Goal: Information Seeking & Learning: Learn about a topic

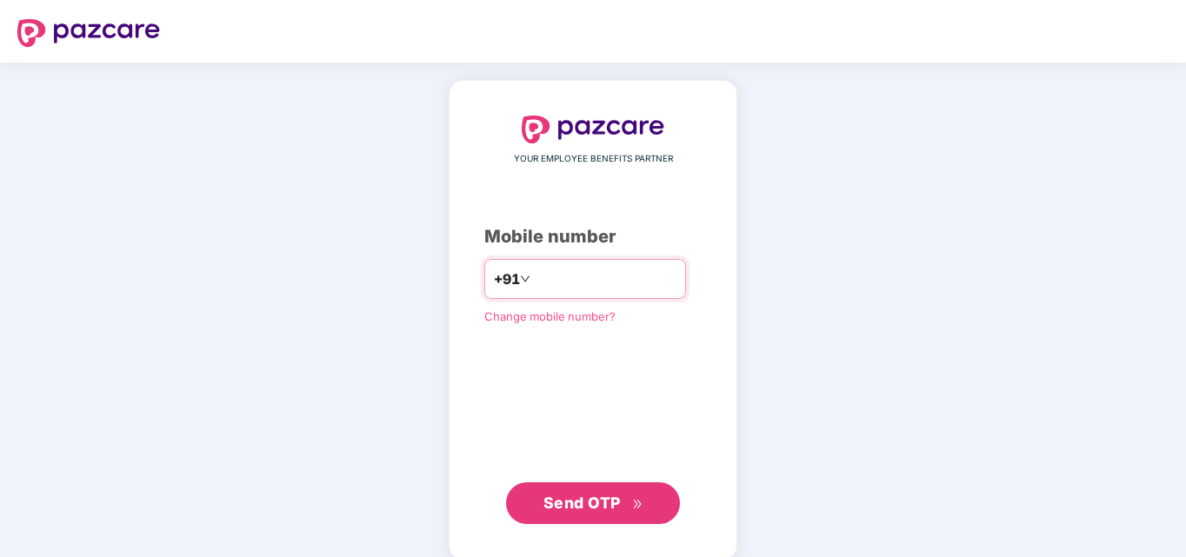
click at [612, 265] on input "number" at bounding box center [605, 279] width 143 height 28
type input "**********"
click at [582, 507] on span "Send OTP" at bounding box center [581, 503] width 77 height 18
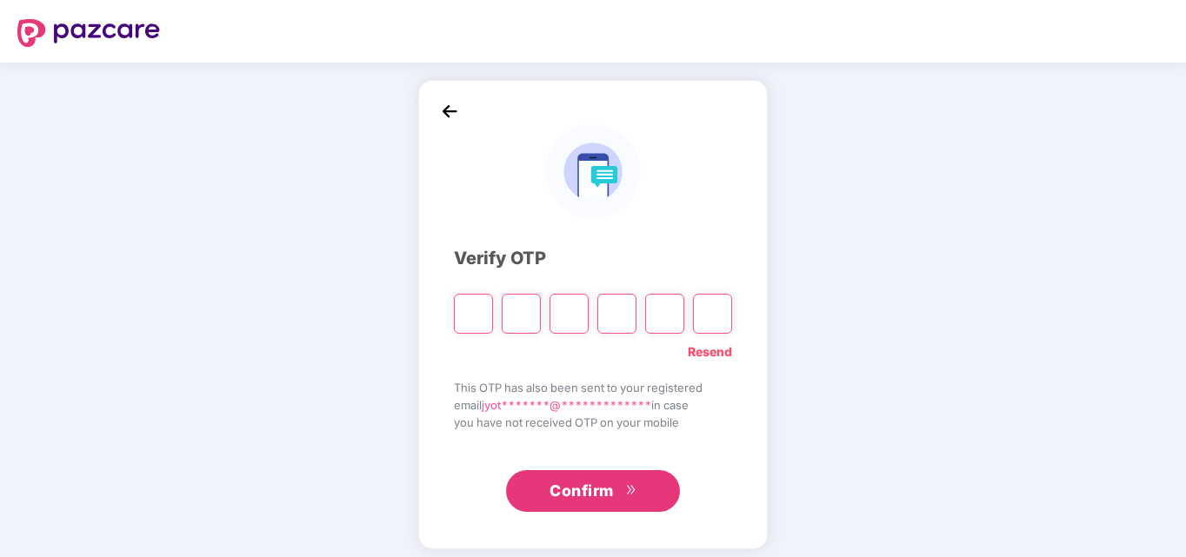
paste input "*"
type input "*"
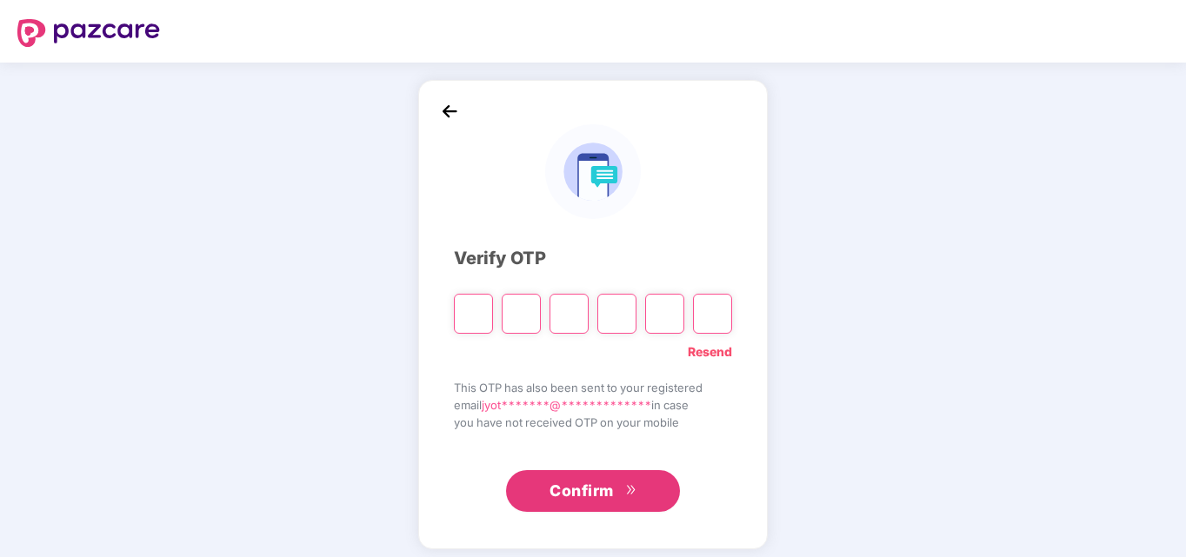
type input "*"
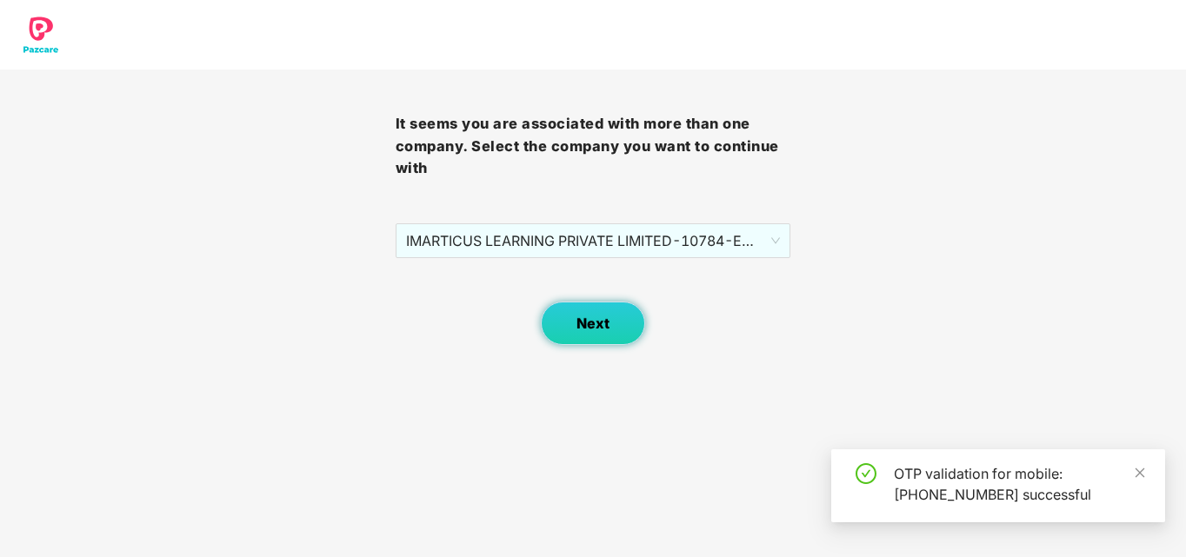
click at [635, 335] on button "Next" at bounding box center [593, 323] width 104 height 43
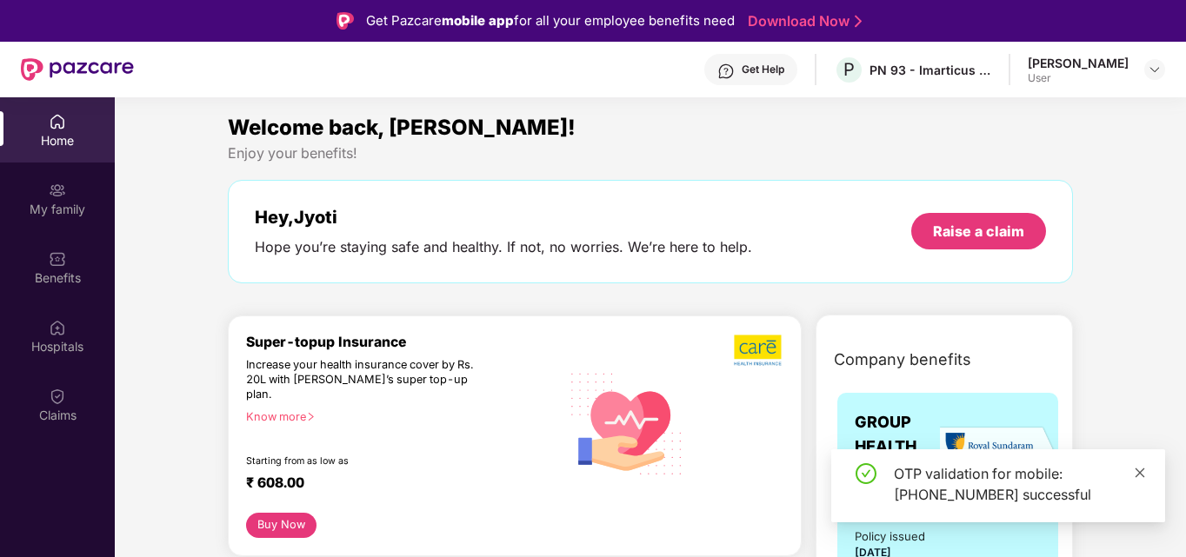
click at [1138, 473] on icon "close" at bounding box center [1139, 473] width 12 height 12
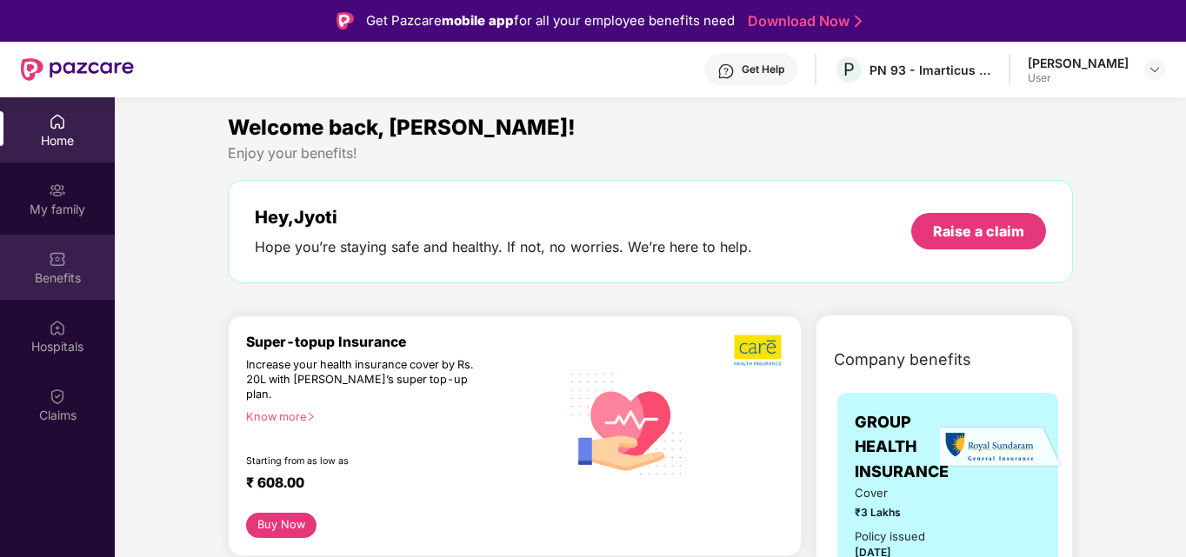
click at [63, 273] on div "Benefits" at bounding box center [57, 277] width 115 height 17
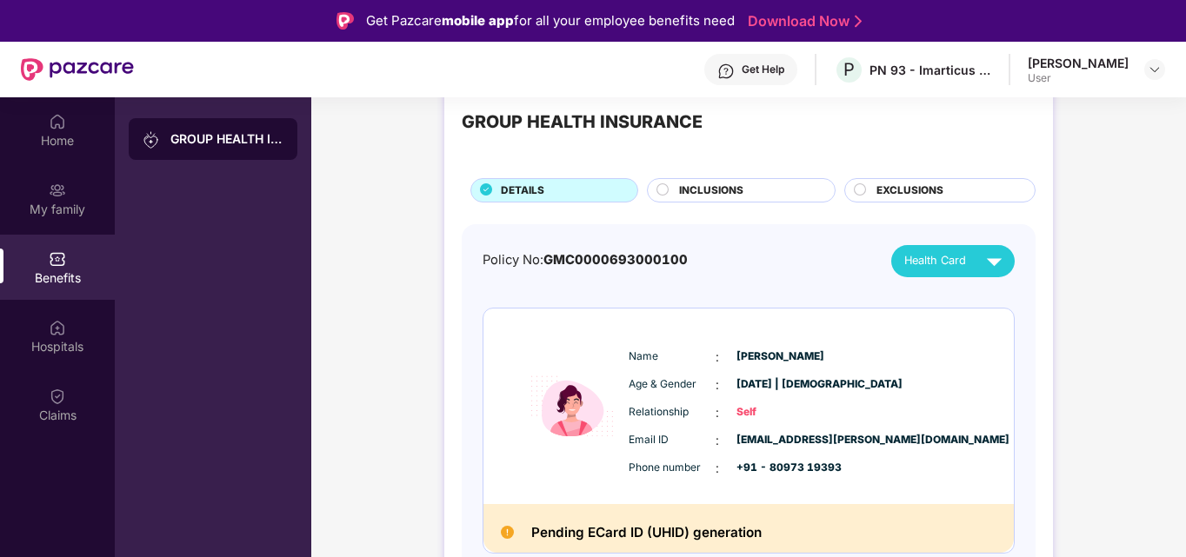
scroll to position [75, 0]
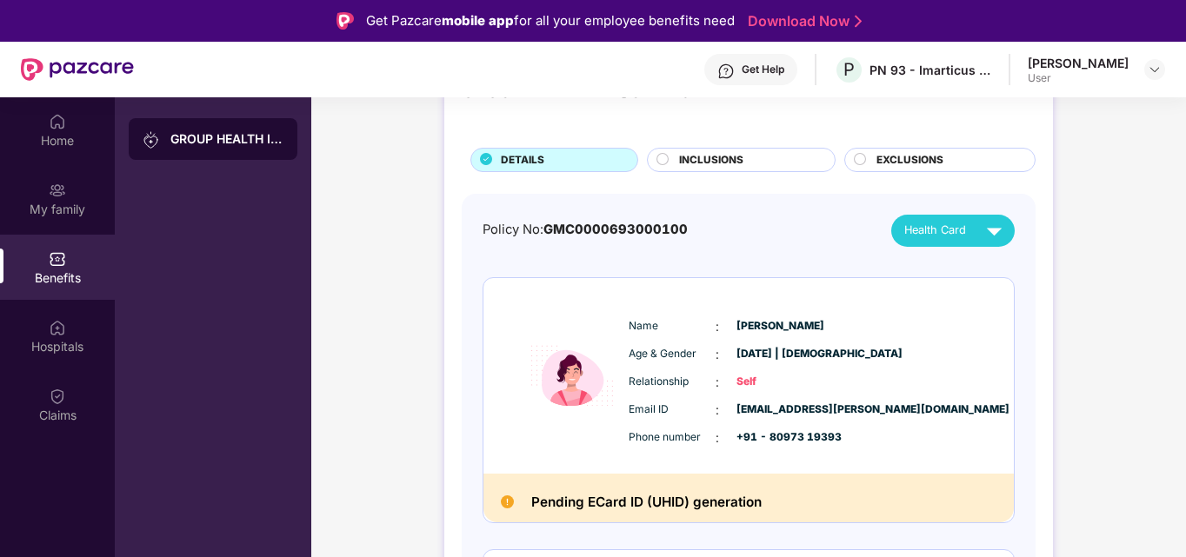
click at [731, 157] on span "INCLUSIONS" at bounding box center [711, 160] width 64 height 17
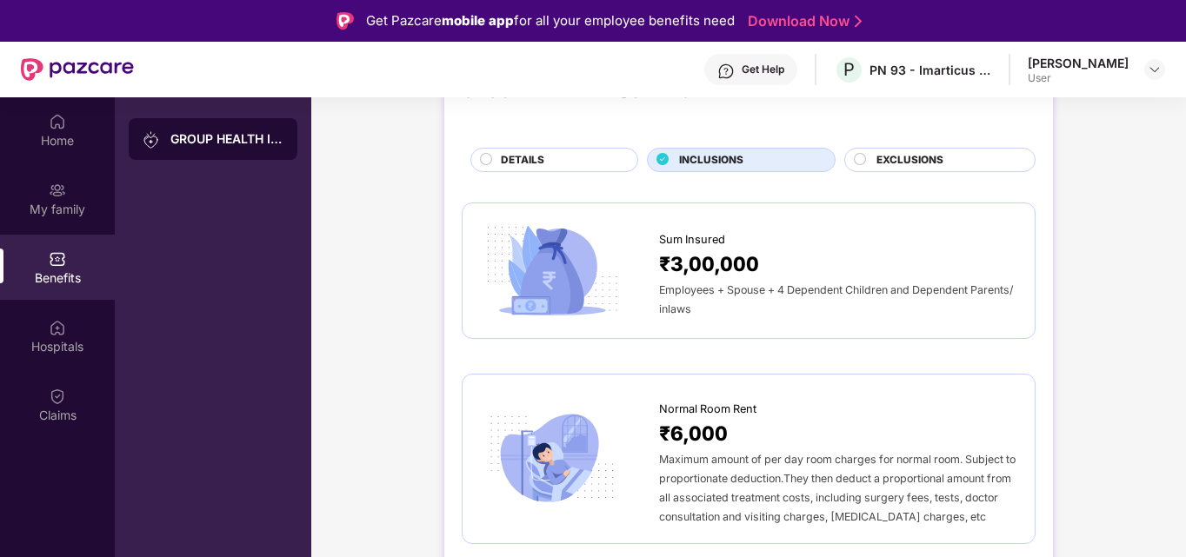
click at [927, 157] on span "EXCLUSIONS" at bounding box center [909, 160] width 67 height 17
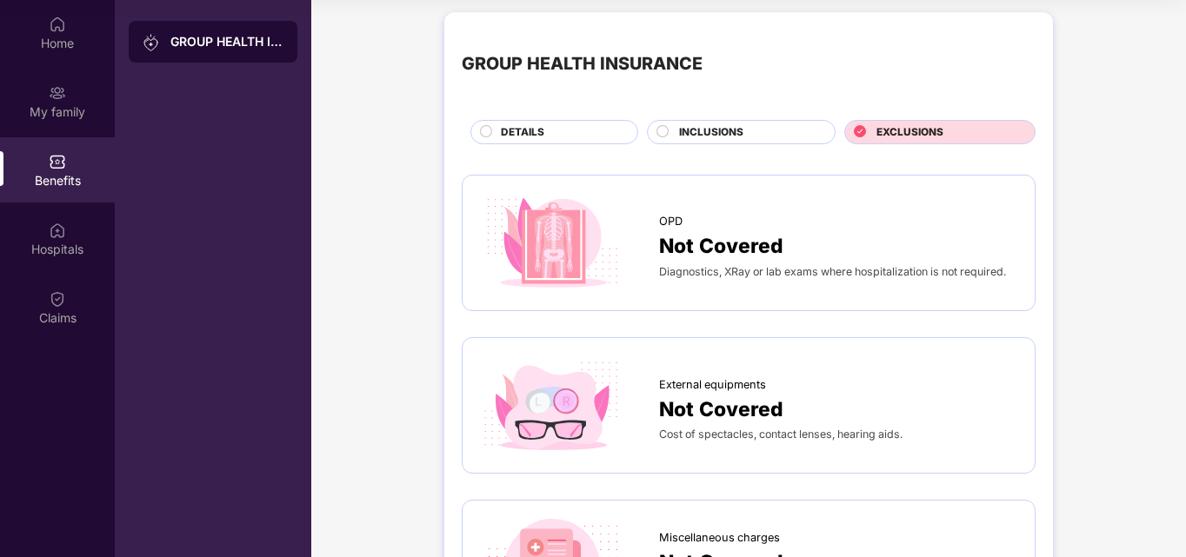
scroll to position [0, 0]
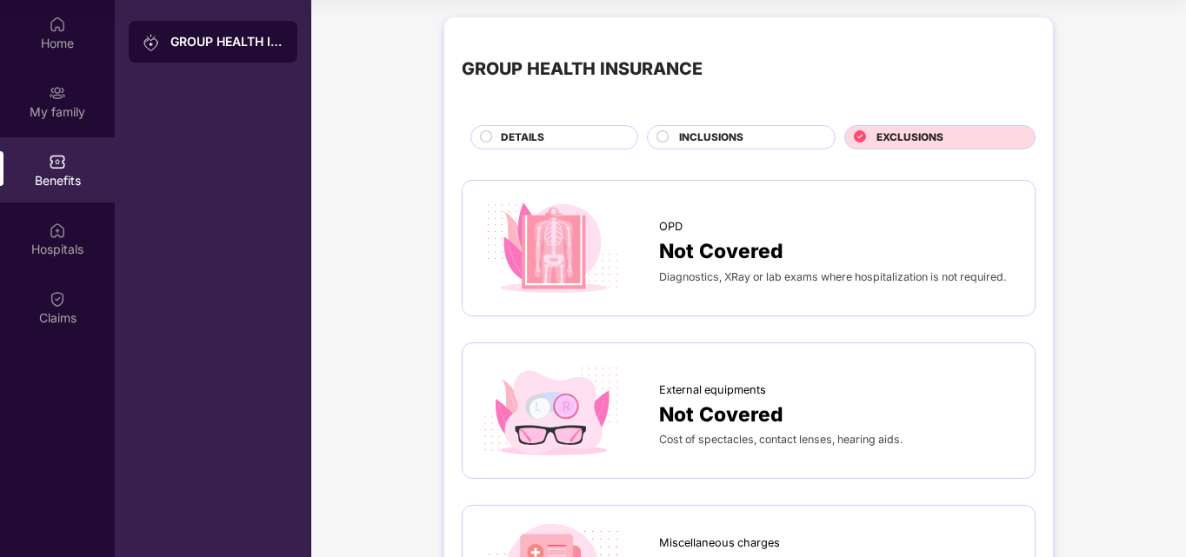
click at [711, 129] on div "INCLUSIONS" at bounding box center [741, 137] width 189 height 24
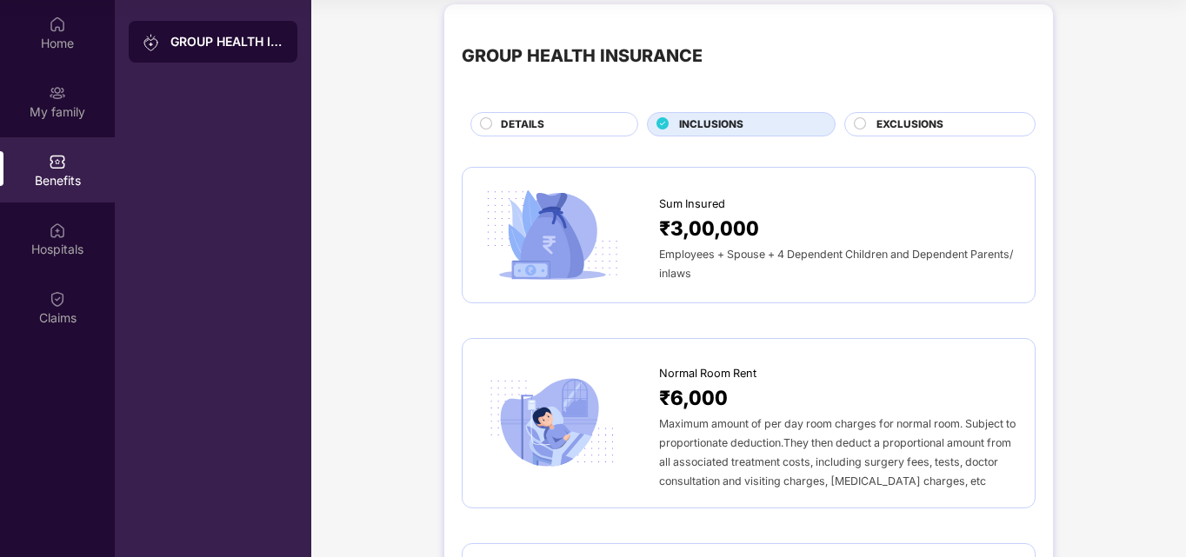
scroll to position [14, 0]
click at [907, 220] on div "₹3,00,000" at bounding box center [838, 227] width 358 height 31
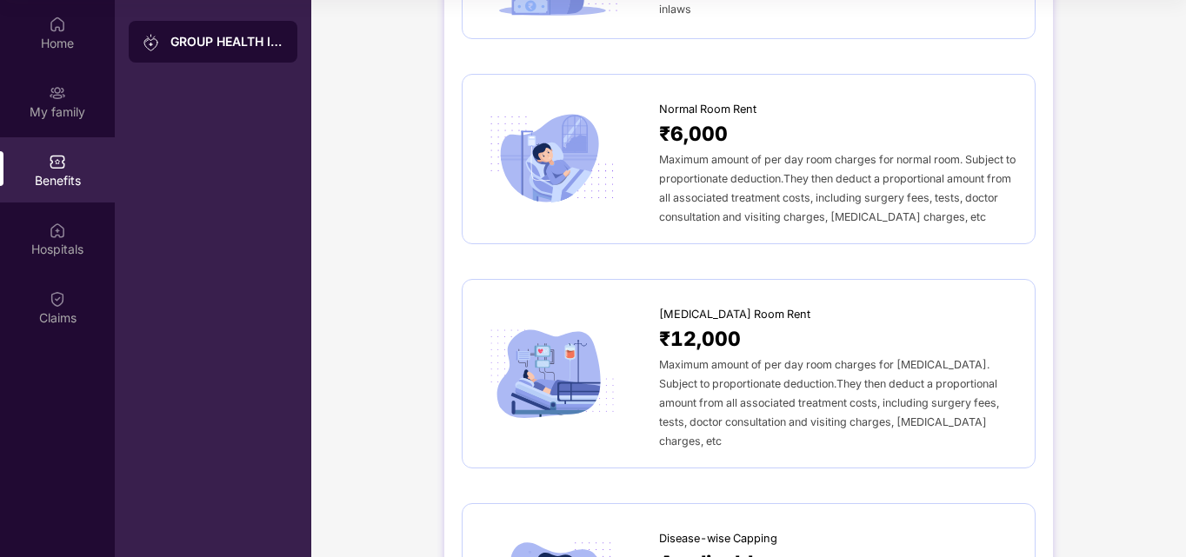
scroll to position [412, 0]
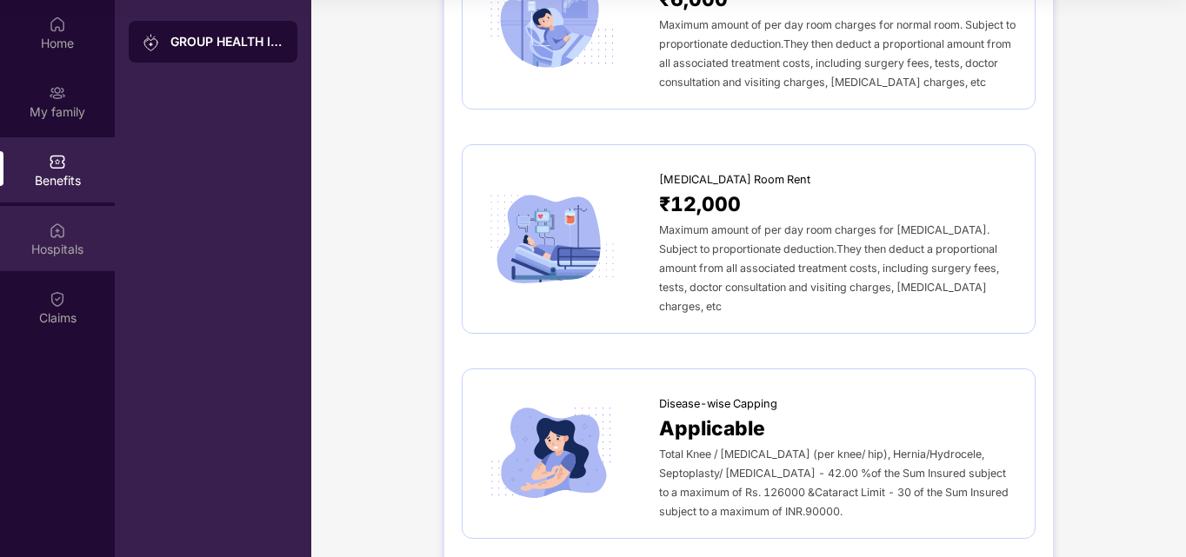
click at [46, 249] on div "Hospitals" at bounding box center [57, 249] width 115 height 17
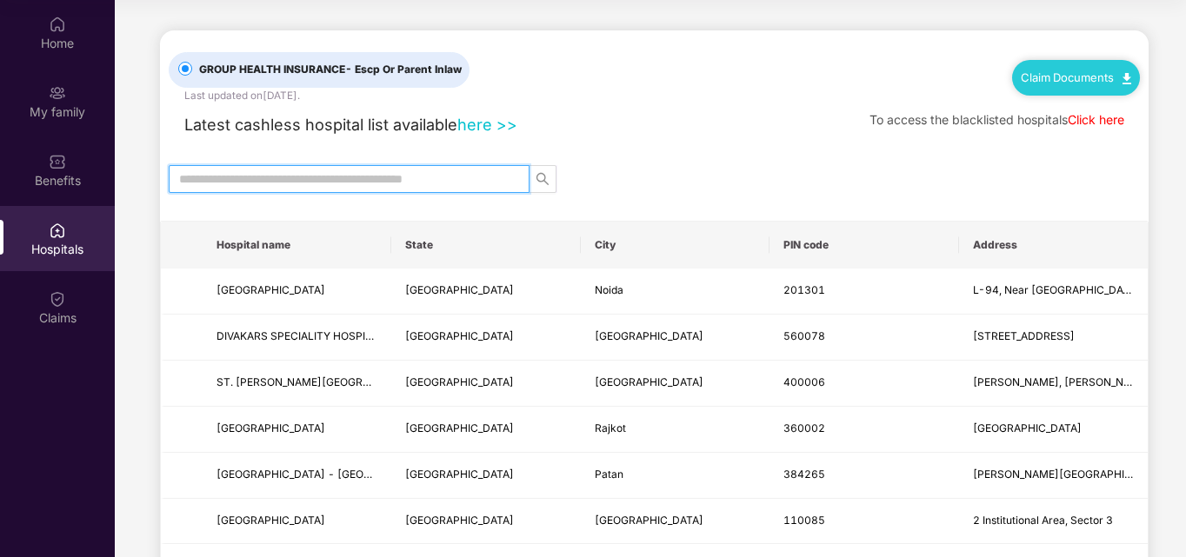
click at [304, 184] on input "text" at bounding box center [342, 179] width 326 height 19
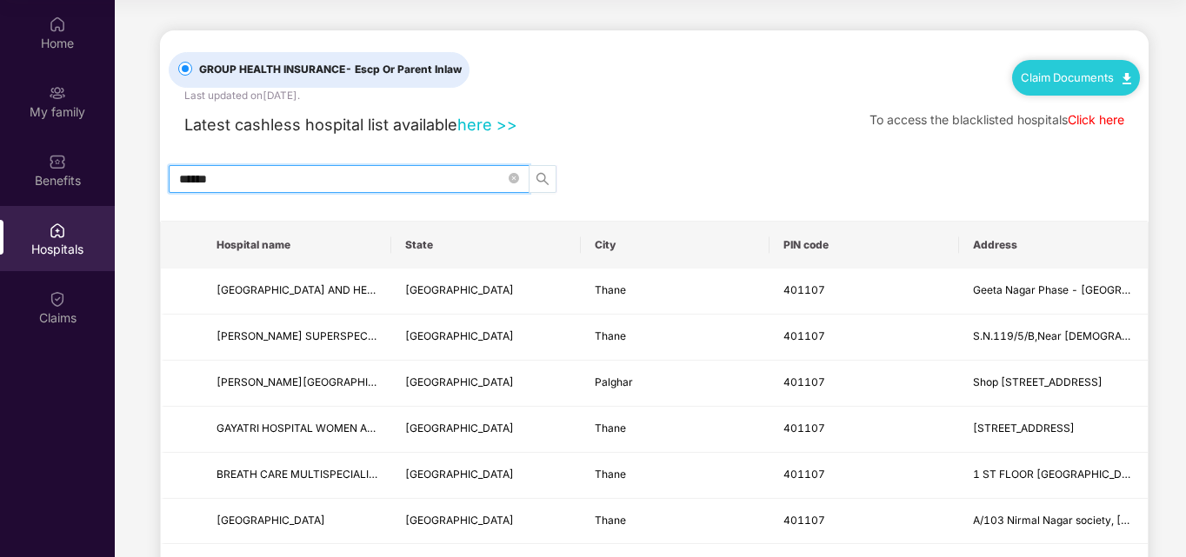
click at [547, 175] on icon "search" at bounding box center [542, 179] width 14 height 14
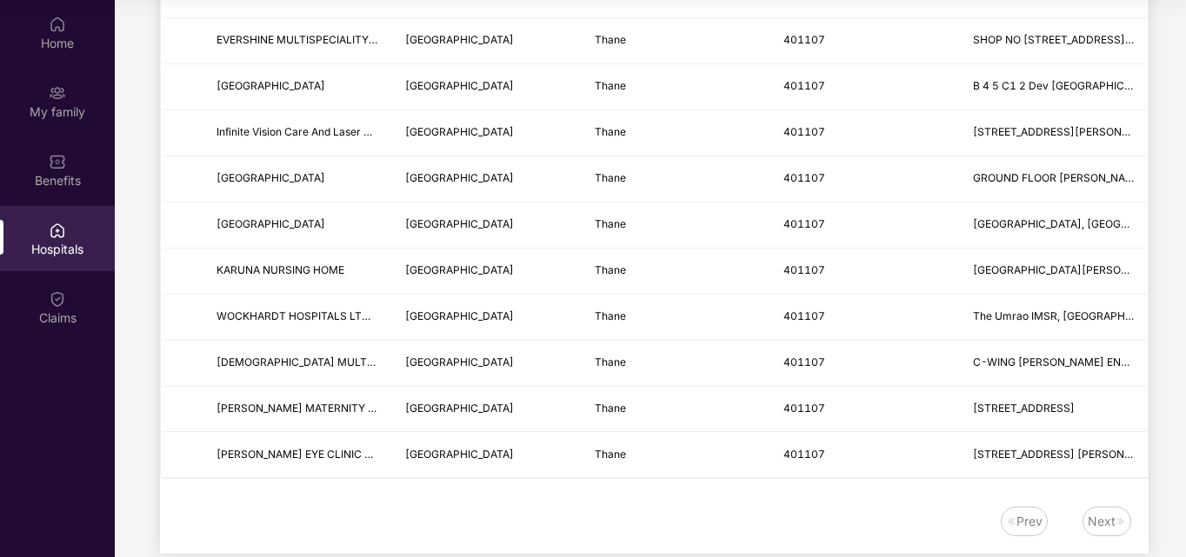
scroll to position [1156, 0]
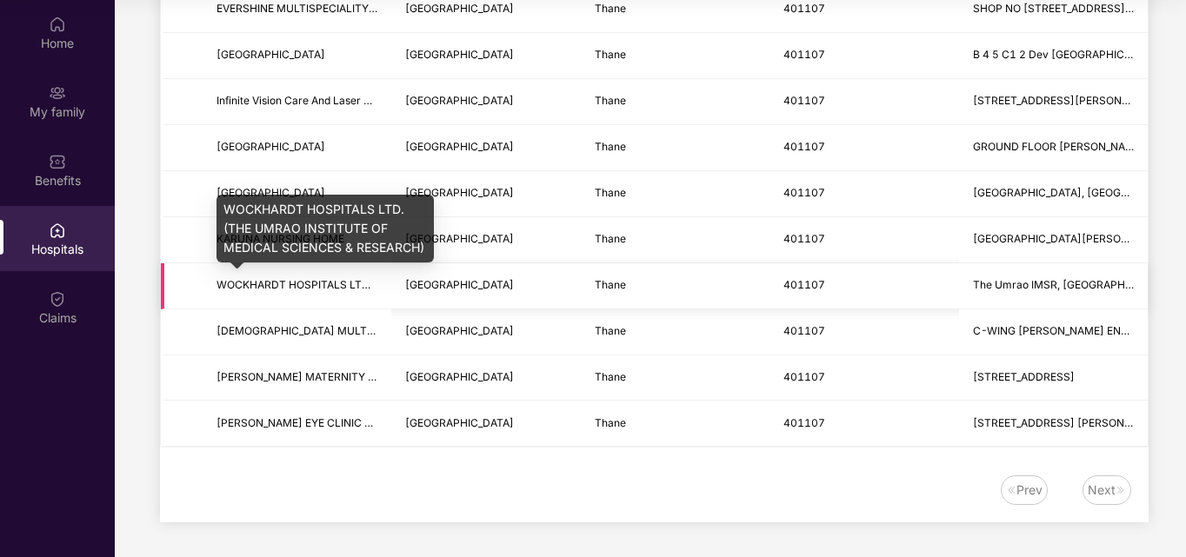
type input "******"
click at [291, 287] on span "WOCKHARDT HOSPITALS LTD.(THE UMRAO INSTITUTE OF MEDICAL SCIENCES & RESEARCH)" at bounding box center [452, 284] width 473 height 13
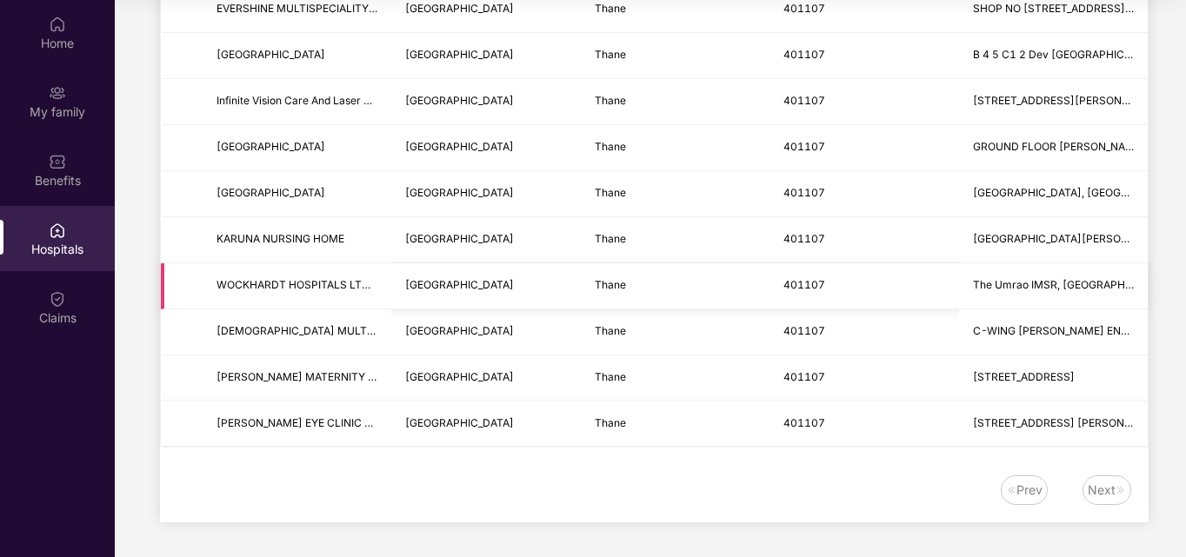
click at [482, 302] on td "[GEOGRAPHIC_DATA]" at bounding box center [485, 286] width 189 height 46
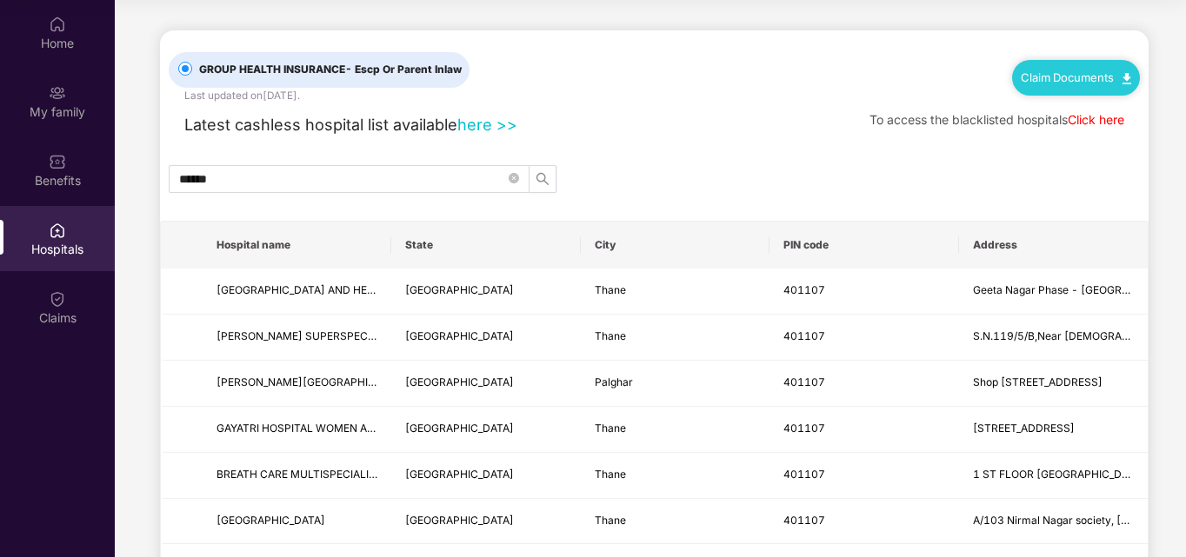
click at [1077, 116] on link "Click here" at bounding box center [1095, 119] width 57 height 15
click at [1068, 86] on div "Claim Documents" at bounding box center [1076, 77] width 128 height 35
click at [1113, 70] on link "Claim Documents" at bounding box center [1075, 77] width 110 height 14
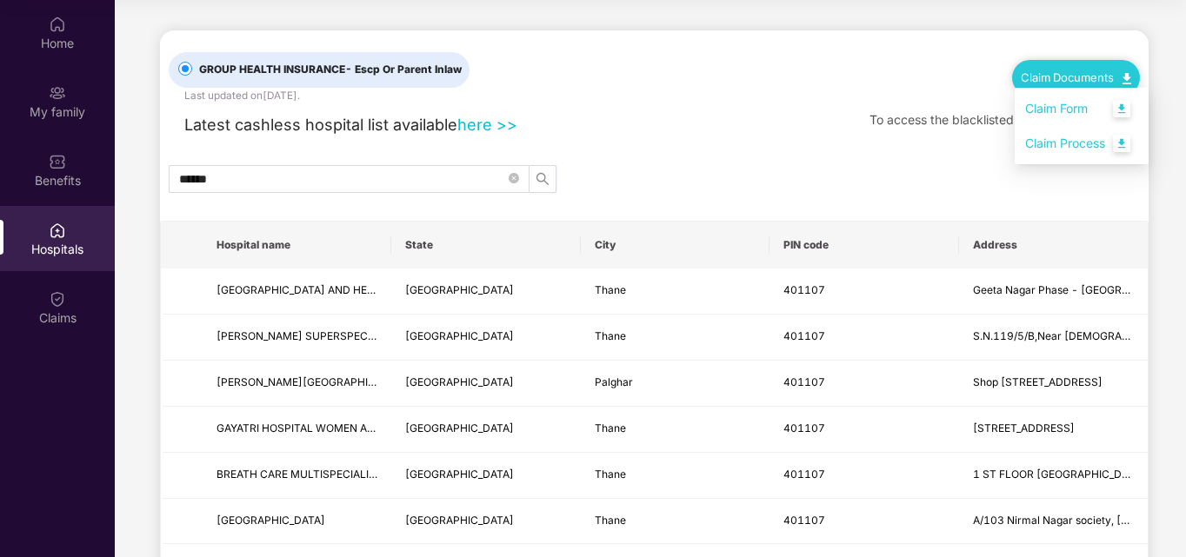
click at [1121, 141] on link "Claim Process" at bounding box center [1081, 143] width 113 height 37
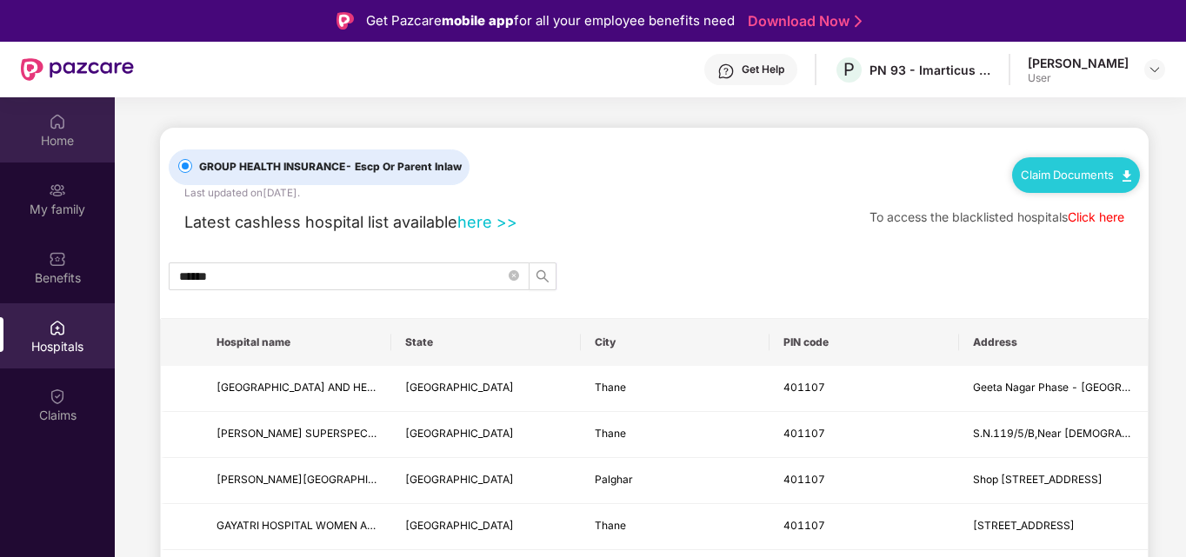
click at [66, 146] on div "Home" at bounding box center [57, 140] width 115 height 17
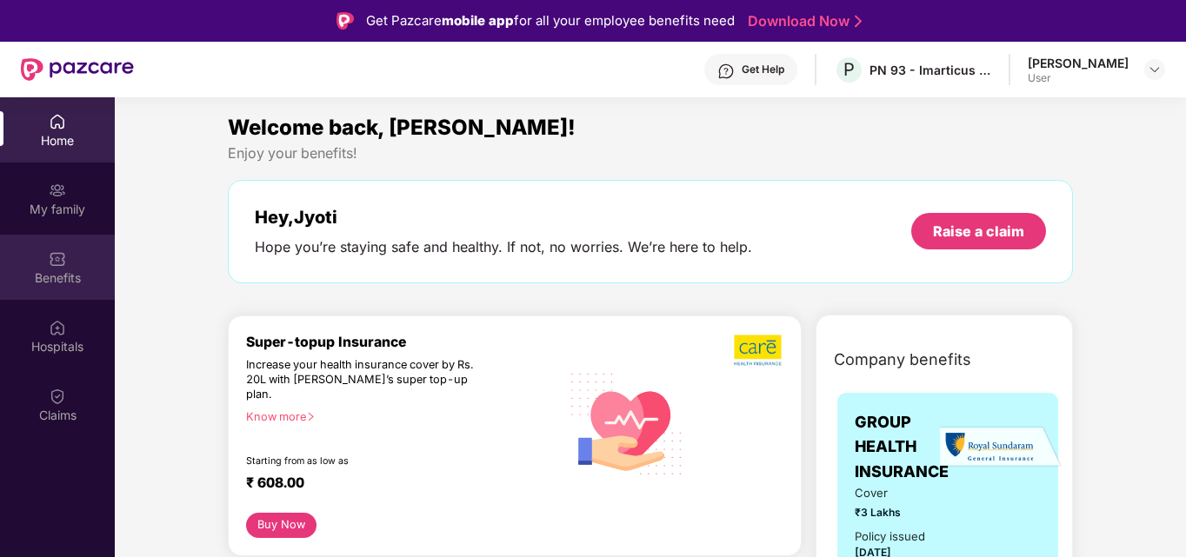
click at [66, 246] on div "Benefits" at bounding box center [57, 267] width 115 height 65
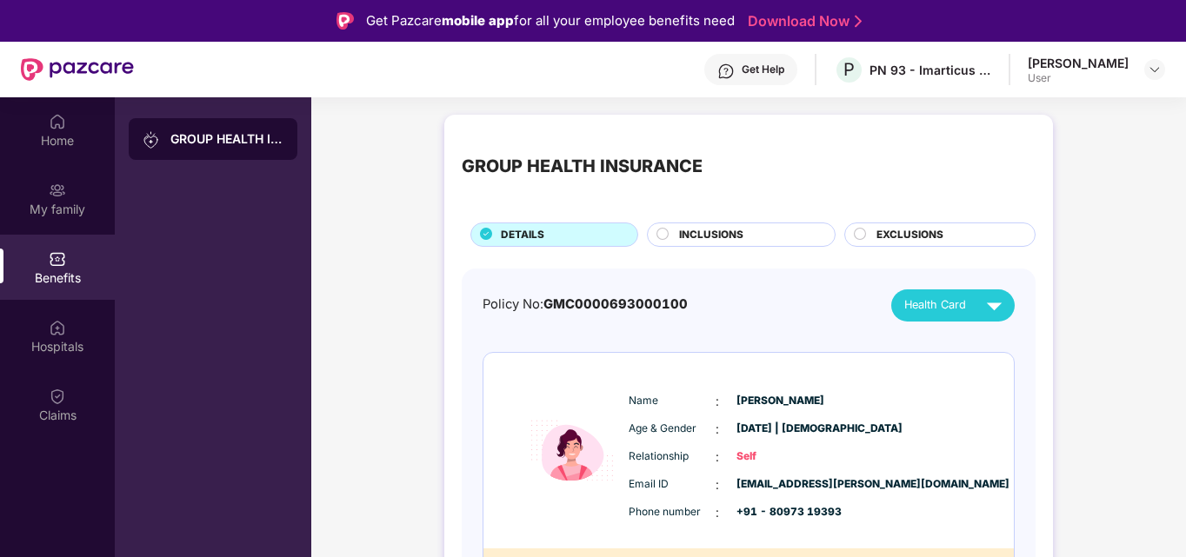
click at [694, 229] on span "INCLUSIONS" at bounding box center [711, 235] width 64 height 17
